Goal: Task Accomplishment & Management: Manage account settings

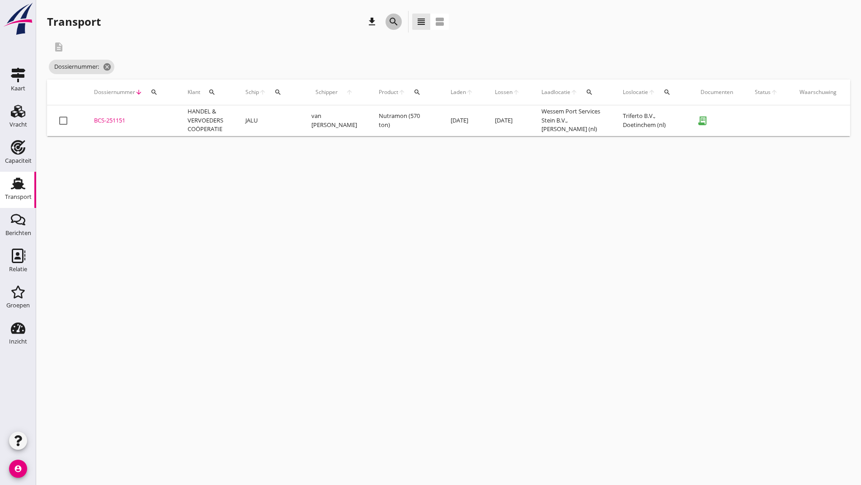
click at [399, 19] on icon "search" at bounding box center [393, 21] width 11 height 11
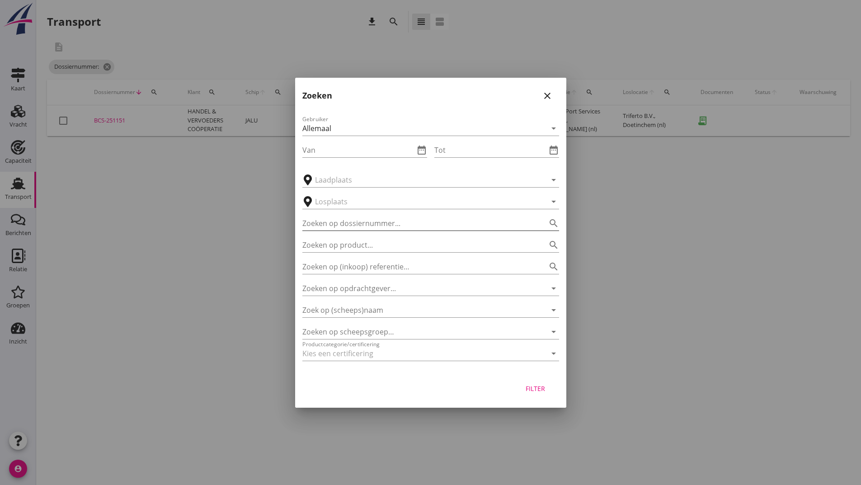
click at [355, 218] on input "Zoeken op dossiernummer..." at bounding box center [417, 223] width 231 height 14
type input "251172"
click at [533, 393] on div "Filter" at bounding box center [535, 388] width 25 height 9
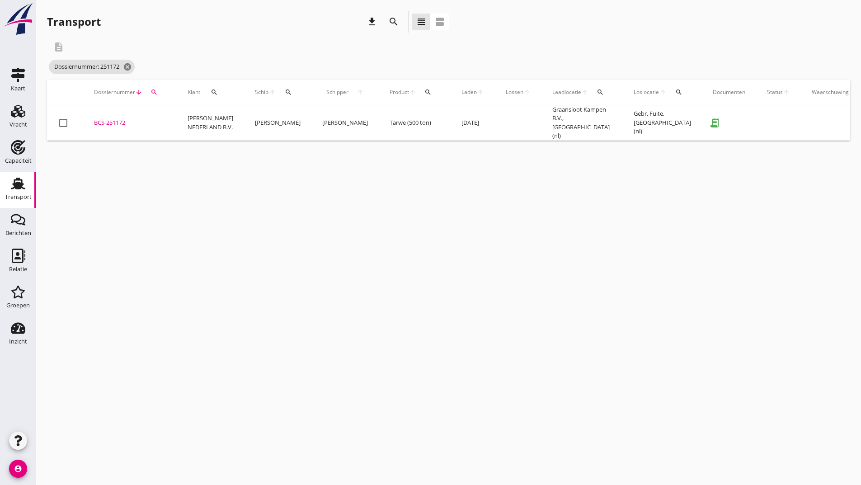
click at [122, 120] on div "BCS-251172" at bounding box center [130, 122] width 72 height 9
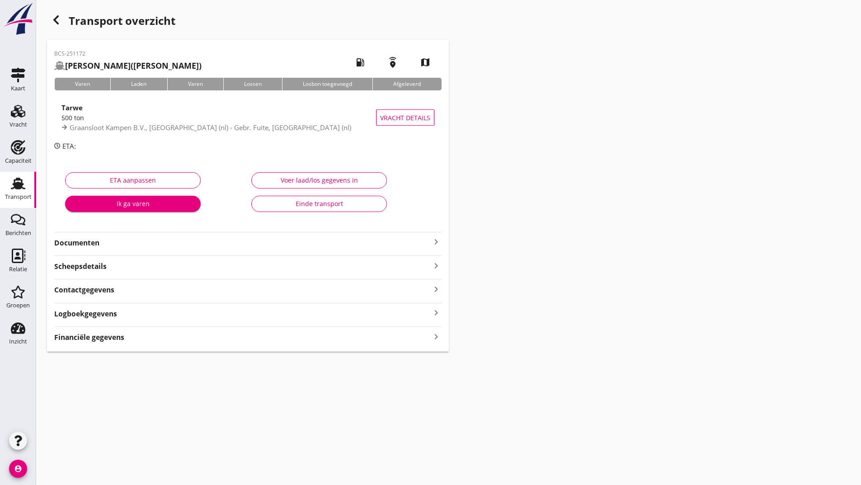
click at [103, 245] on strong "Documenten" at bounding box center [242, 243] width 377 height 10
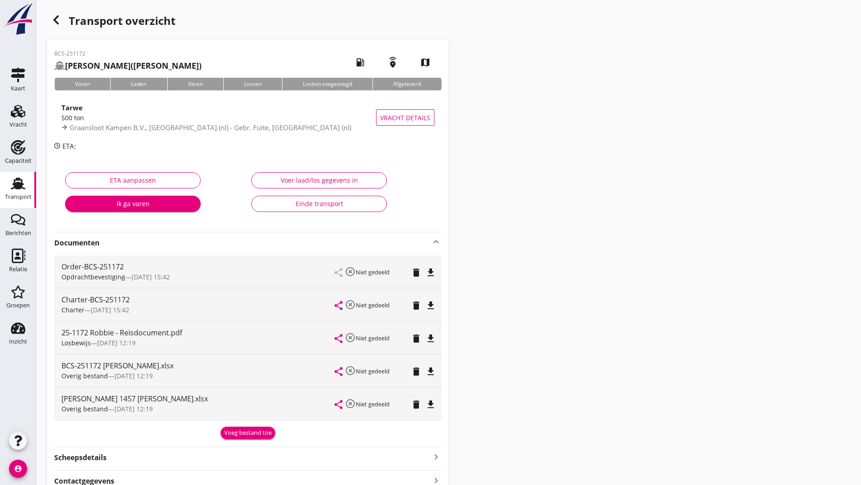
click at [251, 436] on div "Voeg bestand toe" at bounding box center [247, 433] width 47 height 9
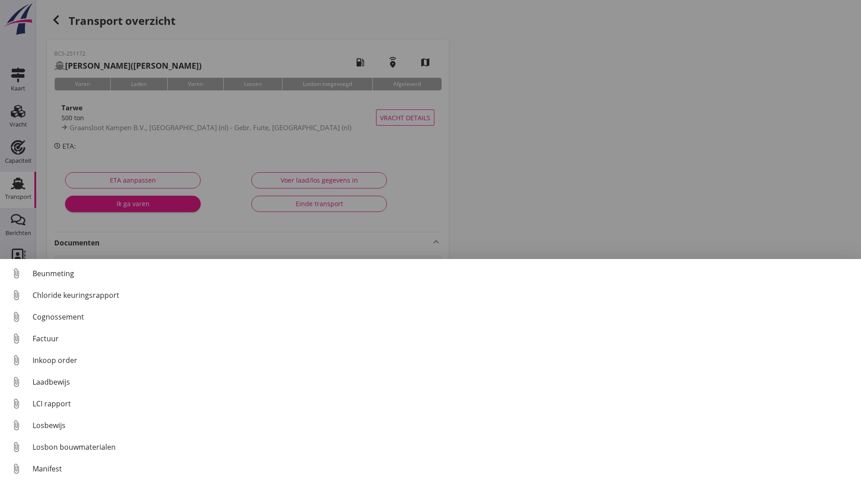
scroll to position [63, 0]
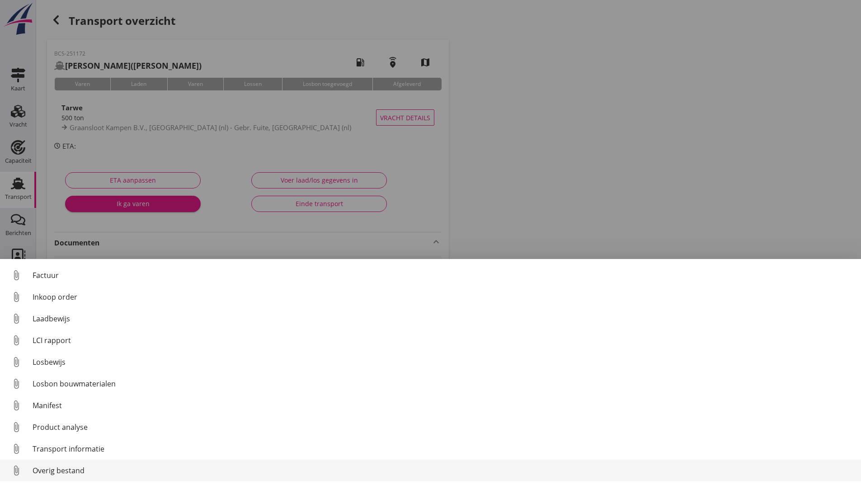
click at [71, 472] on div "Overig bestand" at bounding box center [443, 470] width 821 height 11
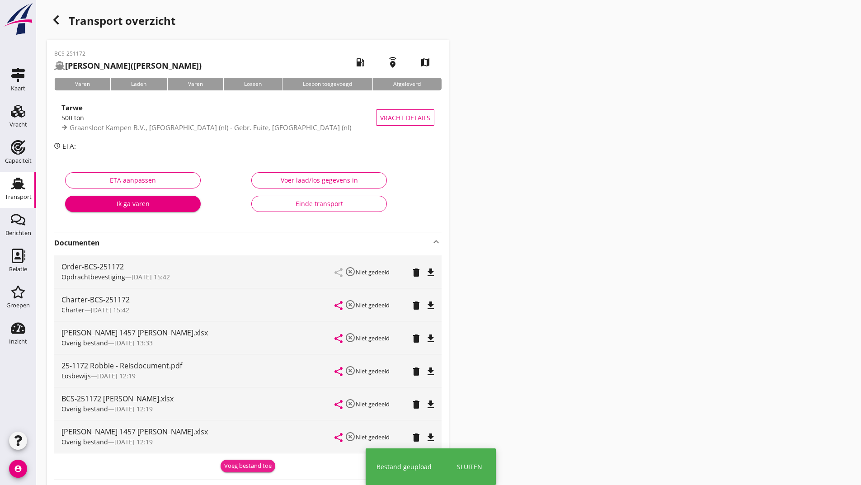
drag, startPoint x: 236, startPoint y: 464, endPoint x: 226, endPoint y: 461, distance: 10.4
click at [237, 464] on div "Voeg bestand toe" at bounding box center [247, 466] width 47 height 9
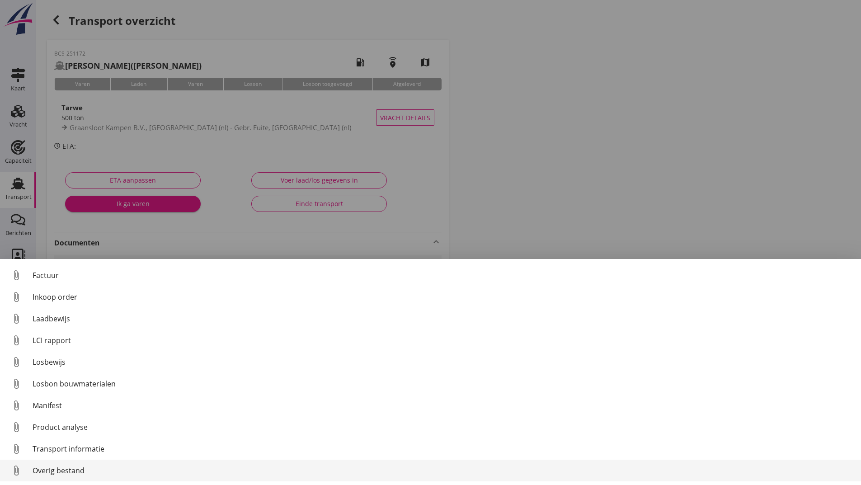
click at [81, 469] on div "Overig bestand" at bounding box center [443, 470] width 821 height 11
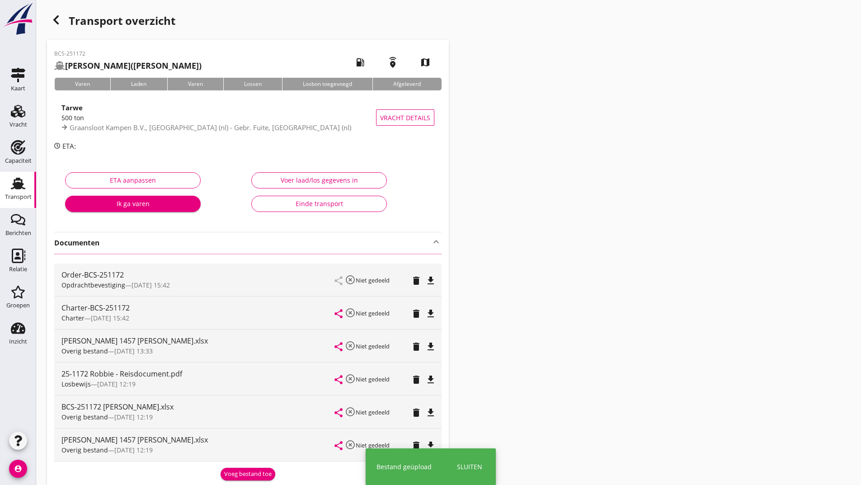
click at [242, 455] on div "Overig bestand — [DATE] 12:19" at bounding box center [198, 449] width 274 height 9
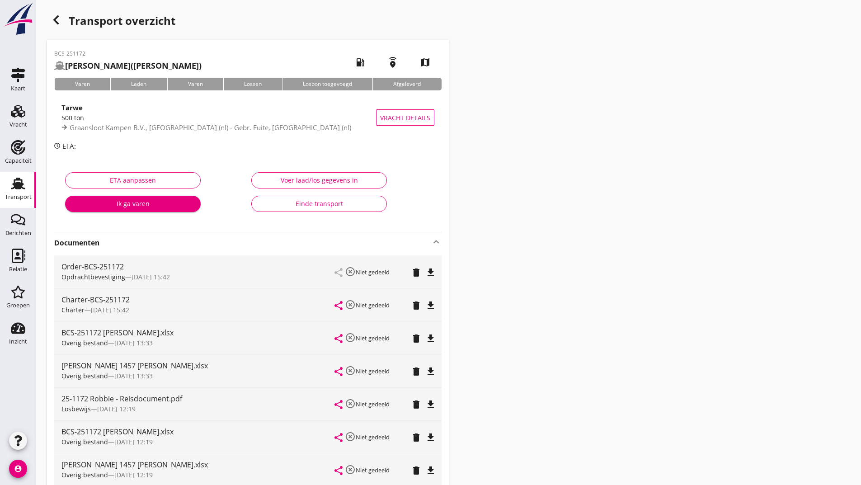
scroll to position [156, 0]
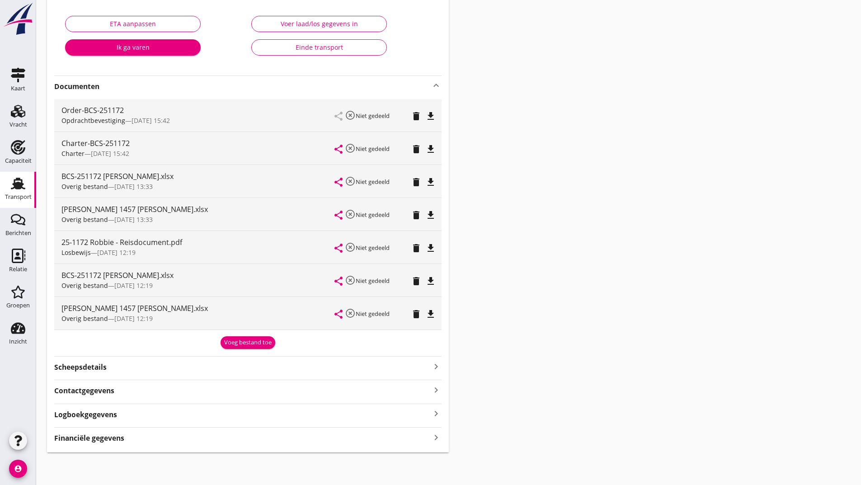
click at [238, 340] on div "Voeg bestand toe" at bounding box center [247, 342] width 47 height 9
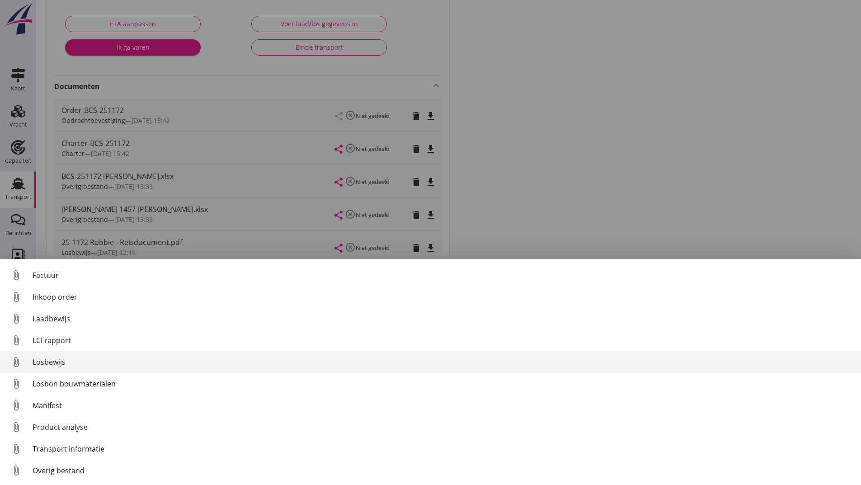
click at [57, 363] on div "Losbewijs" at bounding box center [443, 362] width 821 height 11
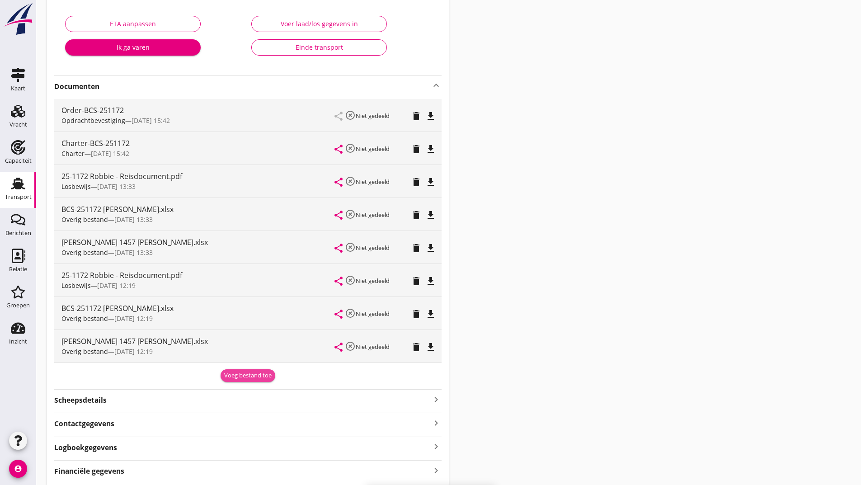
click at [235, 373] on div "Voeg bestand toe" at bounding box center [247, 375] width 47 height 9
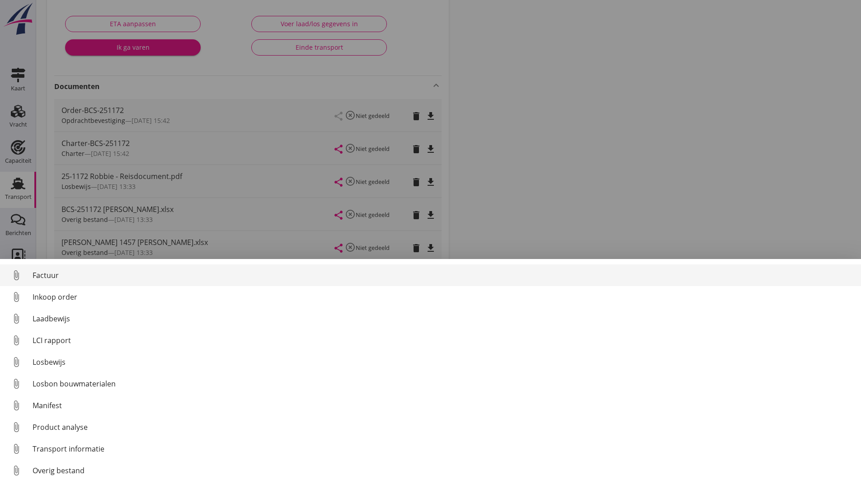
click at [48, 276] on div "Factuur" at bounding box center [443, 275] width 821 height 11
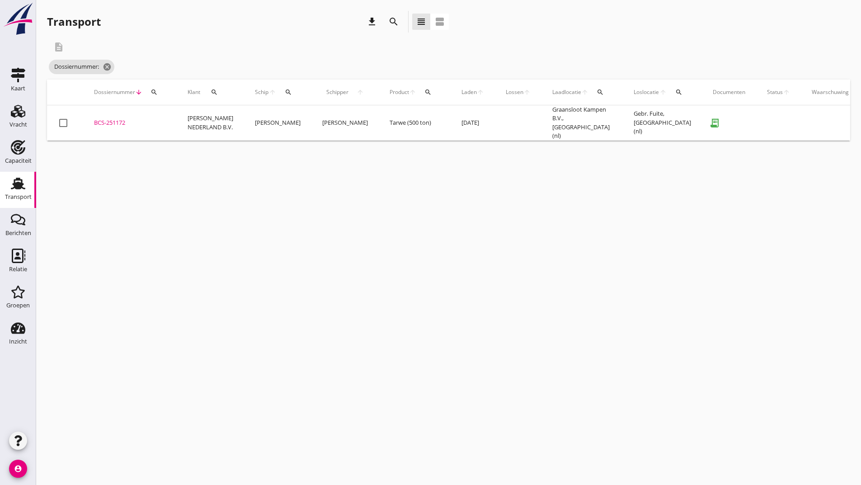
click at [392, 20] on icon "search" at bounding box center [393, 21] width 11 height 11
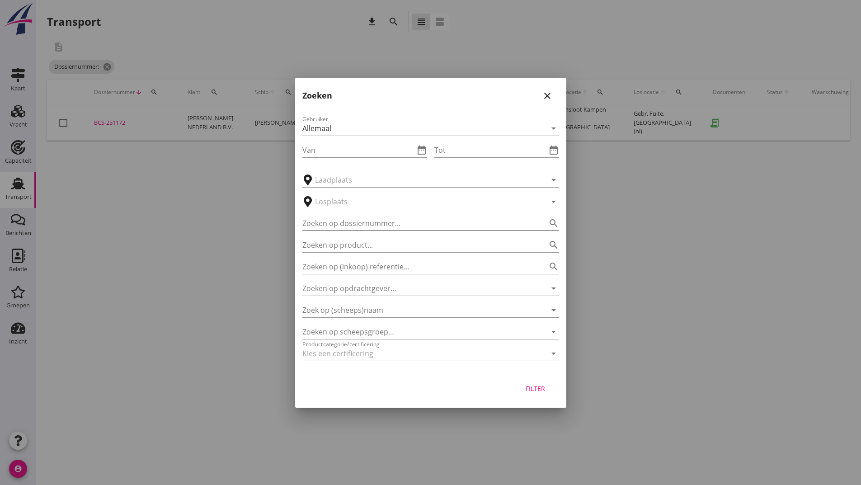
click at [309, 223] on input "Zoeken op dossiernummer..." at bounding box center [417, 223] width 231 height 14
type input "251156"
click at [518, 387] on button "Filter" at bounding box center [536, 389] width 40 height 16
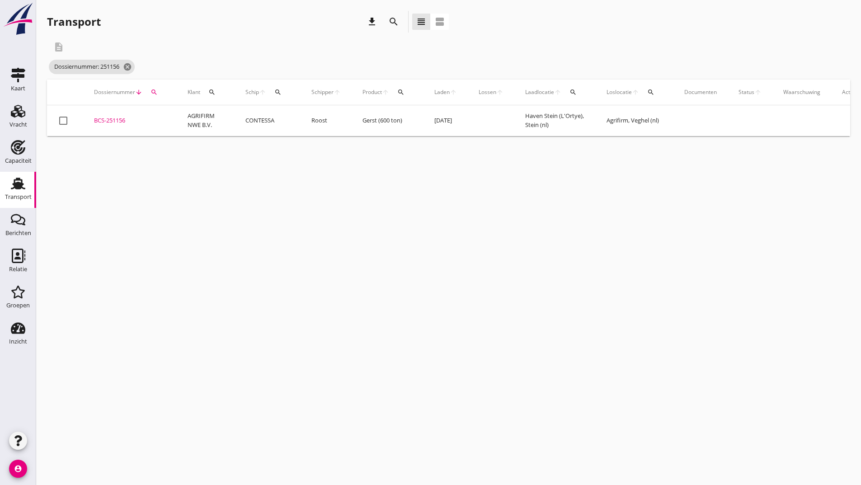
click at [121, 119] on div "BCS-251156" at bounding box center [130, 120] width 72 height 9
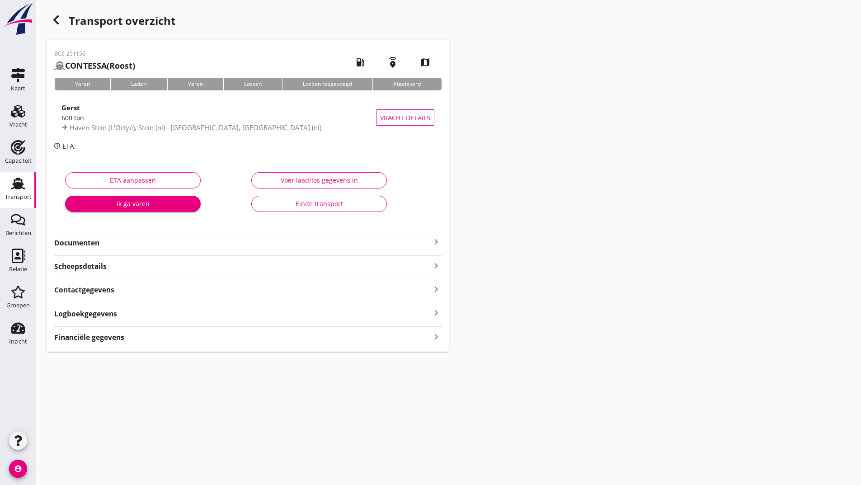
drag, startPoint x: 85, startPoint y: 246, endPoint x: 89, endPoint y: 250, distance: 5.8
click at [85, 245] on strong "Documenten" at bounding box center [242, 243] width 377 height 10
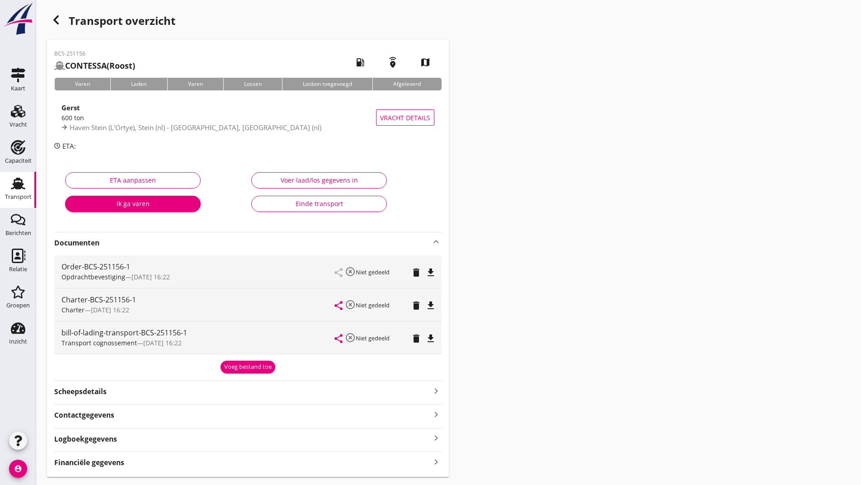
click at [245, 371] on div "Voeg bestand toe" at bounding box center [247, 367] width 47 height 9
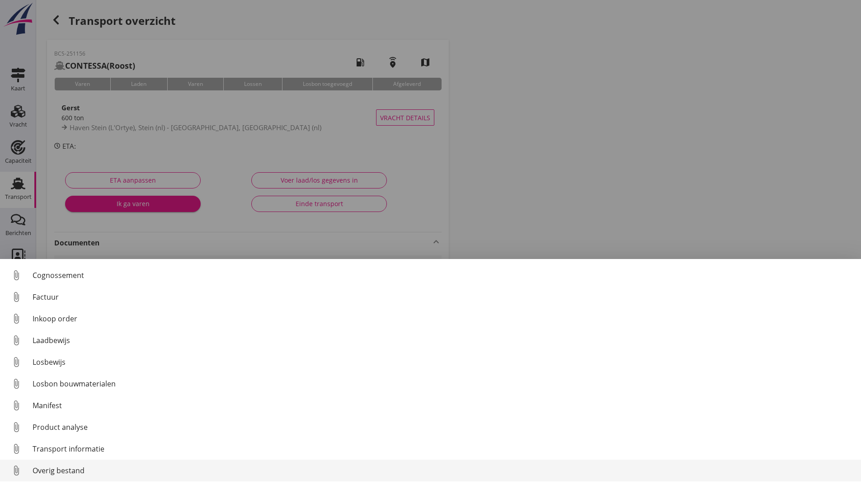
click at [74, 468] on div "Overig bestand" at bounding box center [443, 470] width 821 height 11
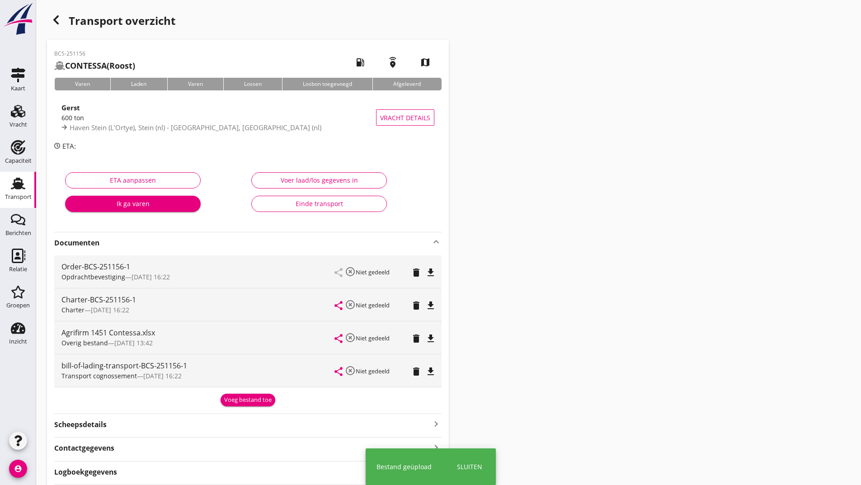
click at [237, 402] on div "Voeg bestand toe" at bounding box center [247, 400] width 47 height 9
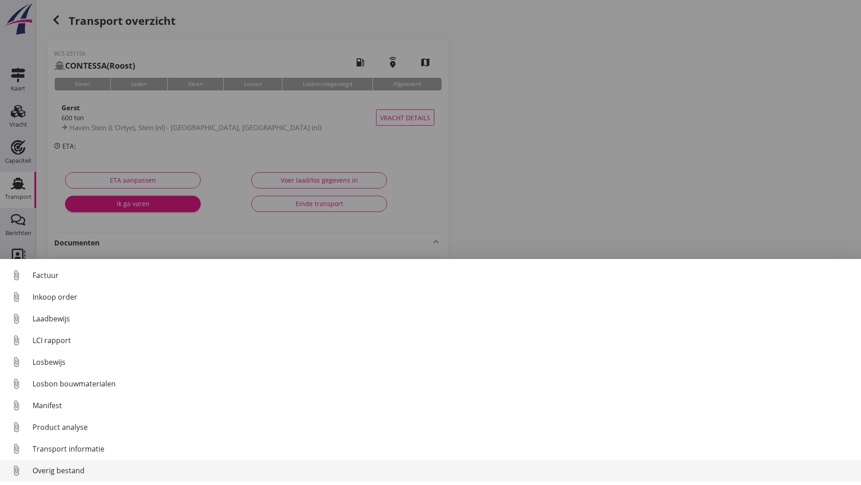
click at [68, 472] on div "Overig bestand" at bounding box center [443, 470] width 821 height 11
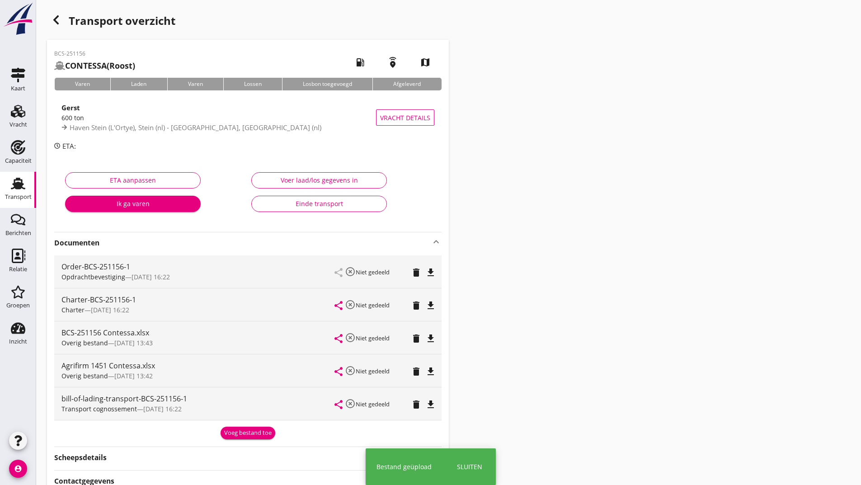
click at [231, 432] on div "Voeg bestand toe" at bounding box center [247, 433] width 47 height 9
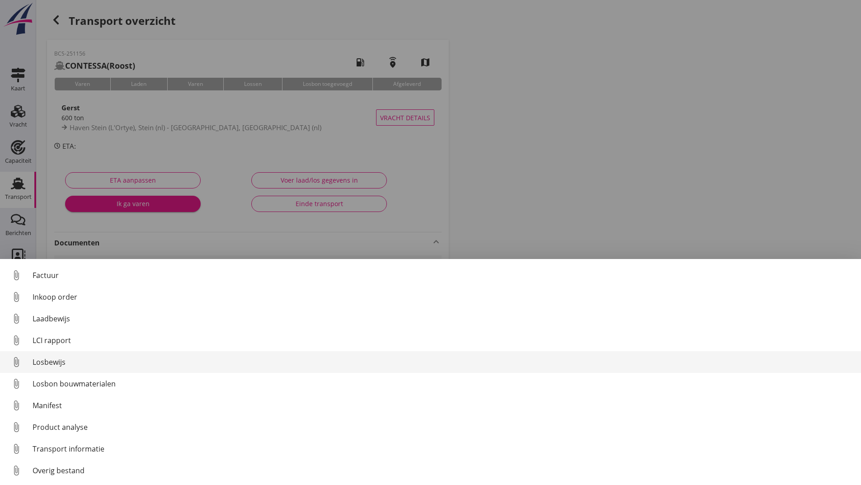
click at [49, 361] on div "Losbewijs" at bounding box center [443, 362] width 821 height 11
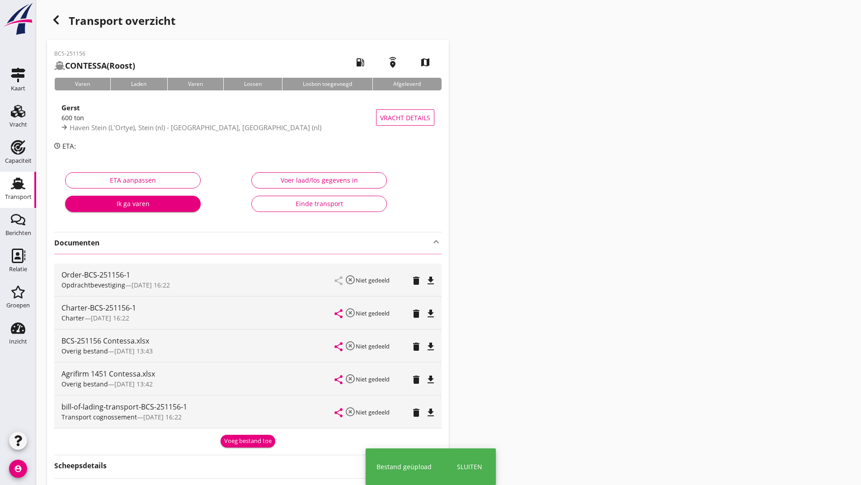
click at [57, 20] on icon "button" at bounding box center [56, 19] width 11 height 11
